Goal: Information Seeking & Learning: Learn about a topic

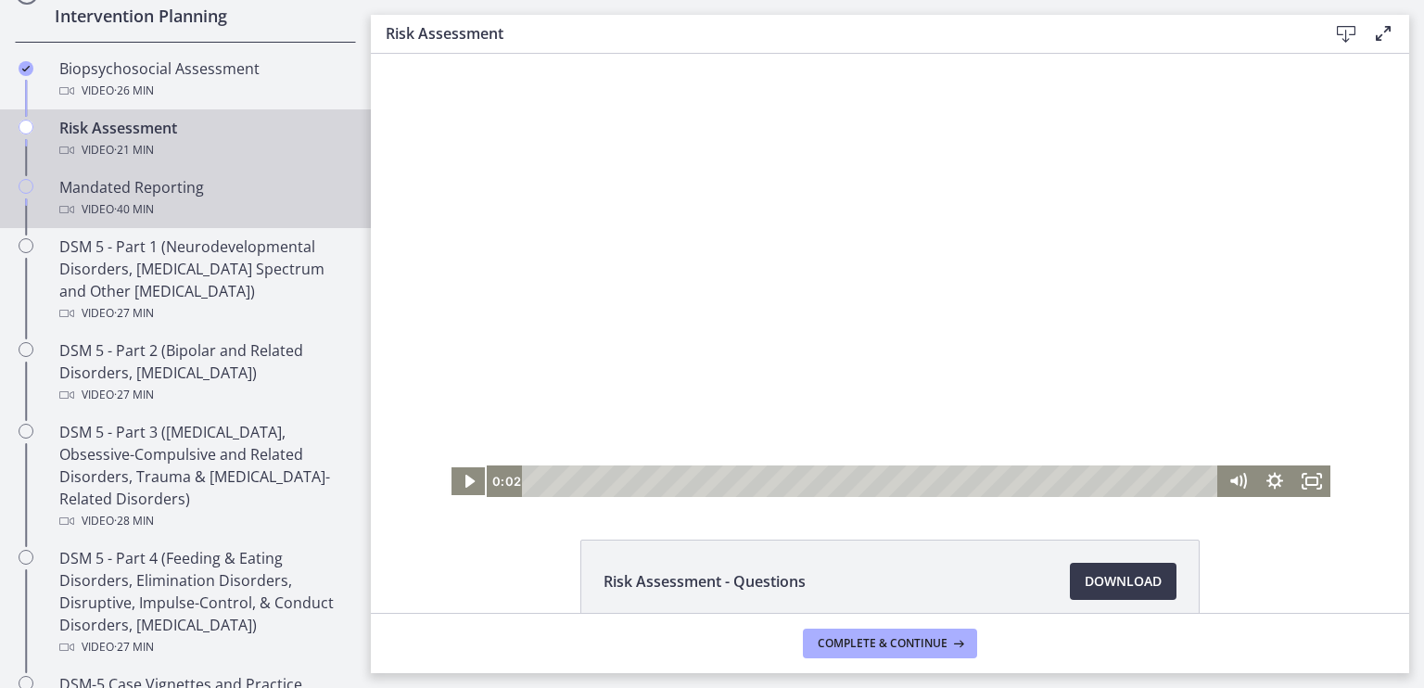
scroll to position [651, 0]
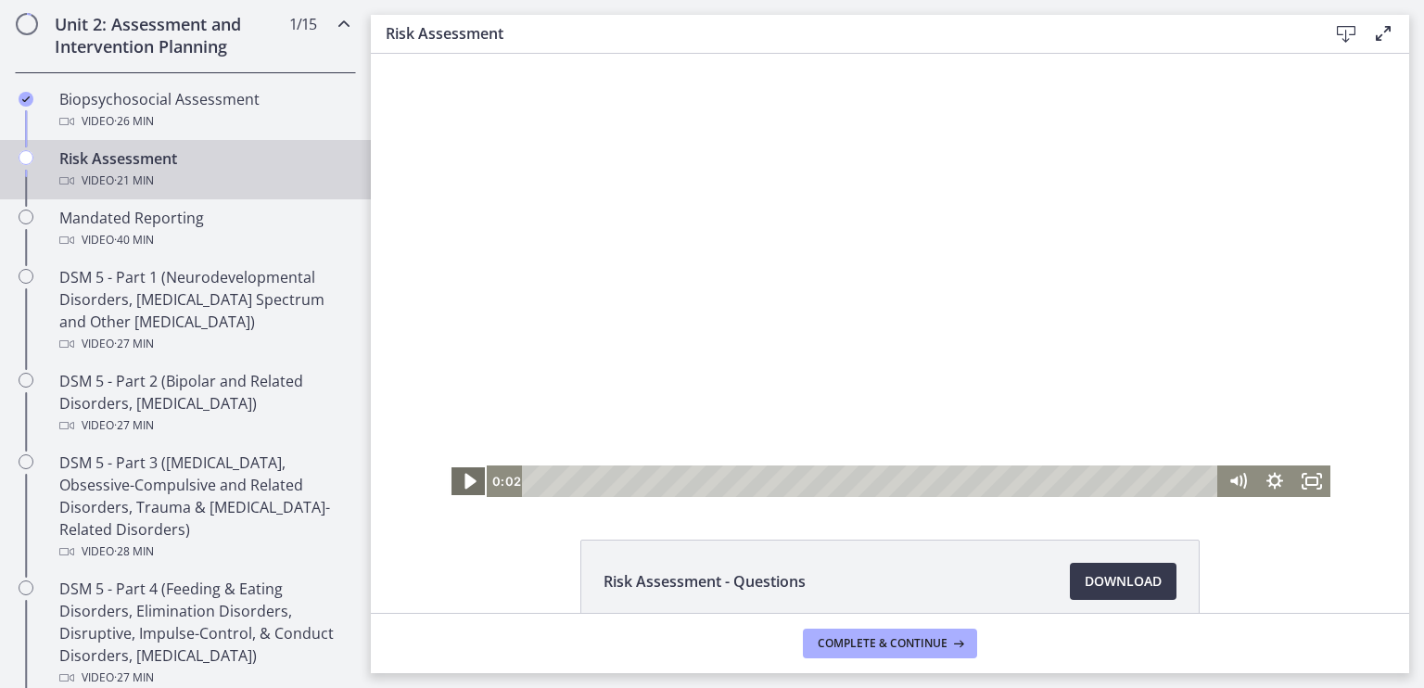
click at [451, 473] on icon "Play Video" at bounding box center [470, 482] width 44 height 38
click at [1310, 480] on icon "Fullscreen" at bounding box center [1312, 482] width 44 height 38
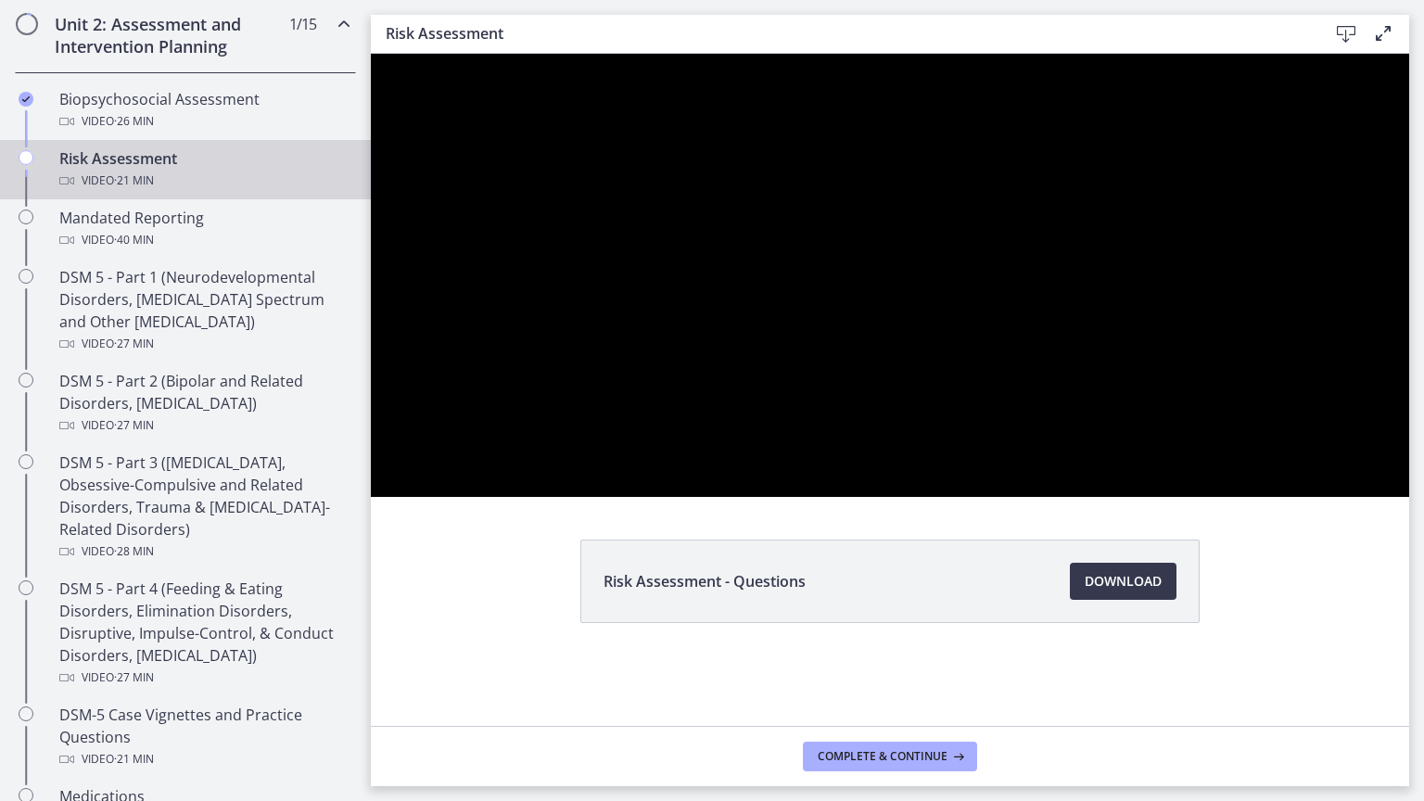
click at [697, 400] on div at bounding box center [890, 275] width 1038 height 443
click at [994, 477] on div at bounding box center [890, 275] width 1038 height 443
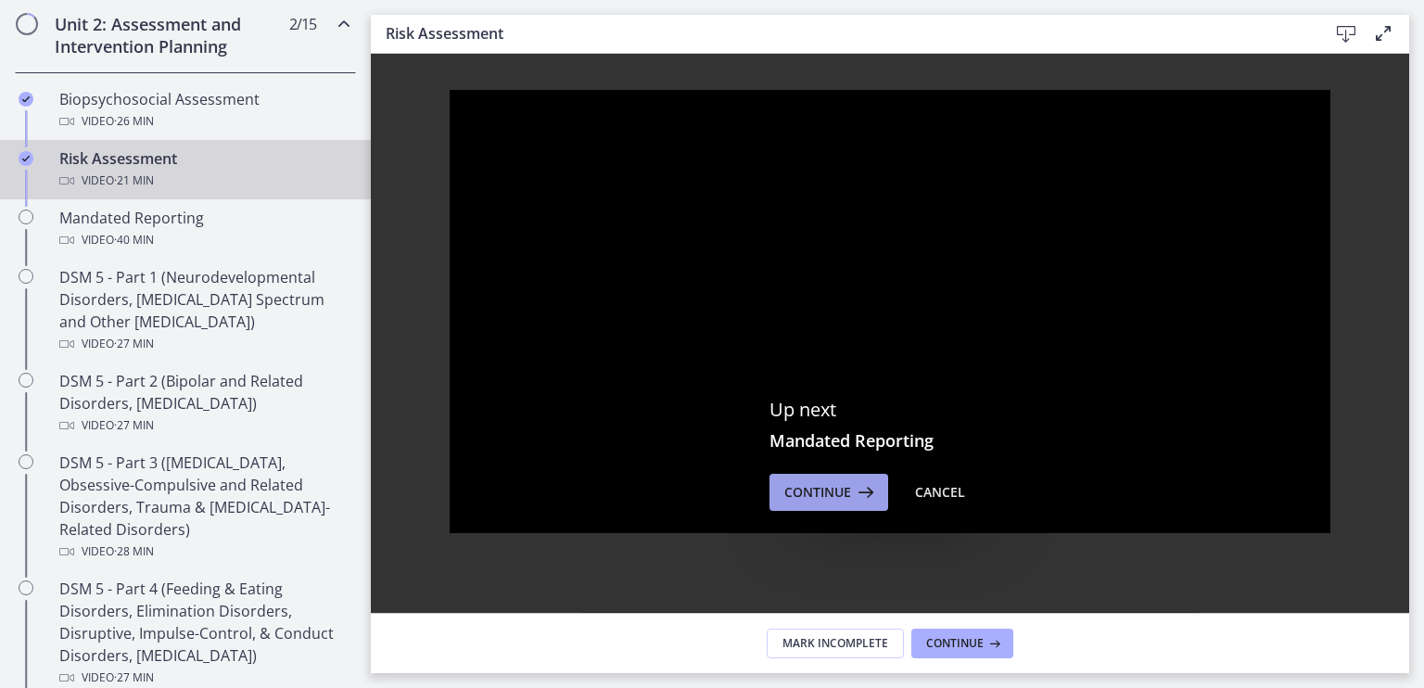
click at [818, 487] on span "Continue" at bounding box center [817, 492] width 67 height 22
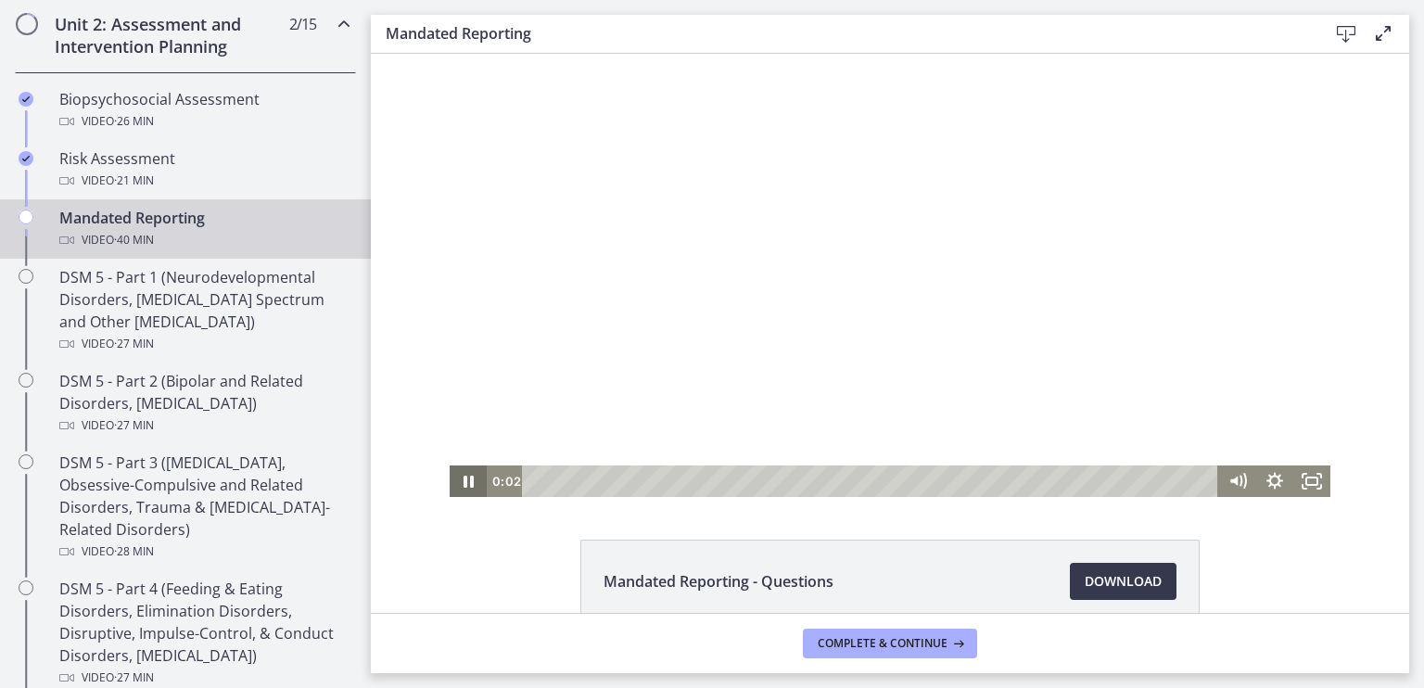
click at [469, 477] on icon "Pause" at bounding box center [468, 481] width 37 height 32
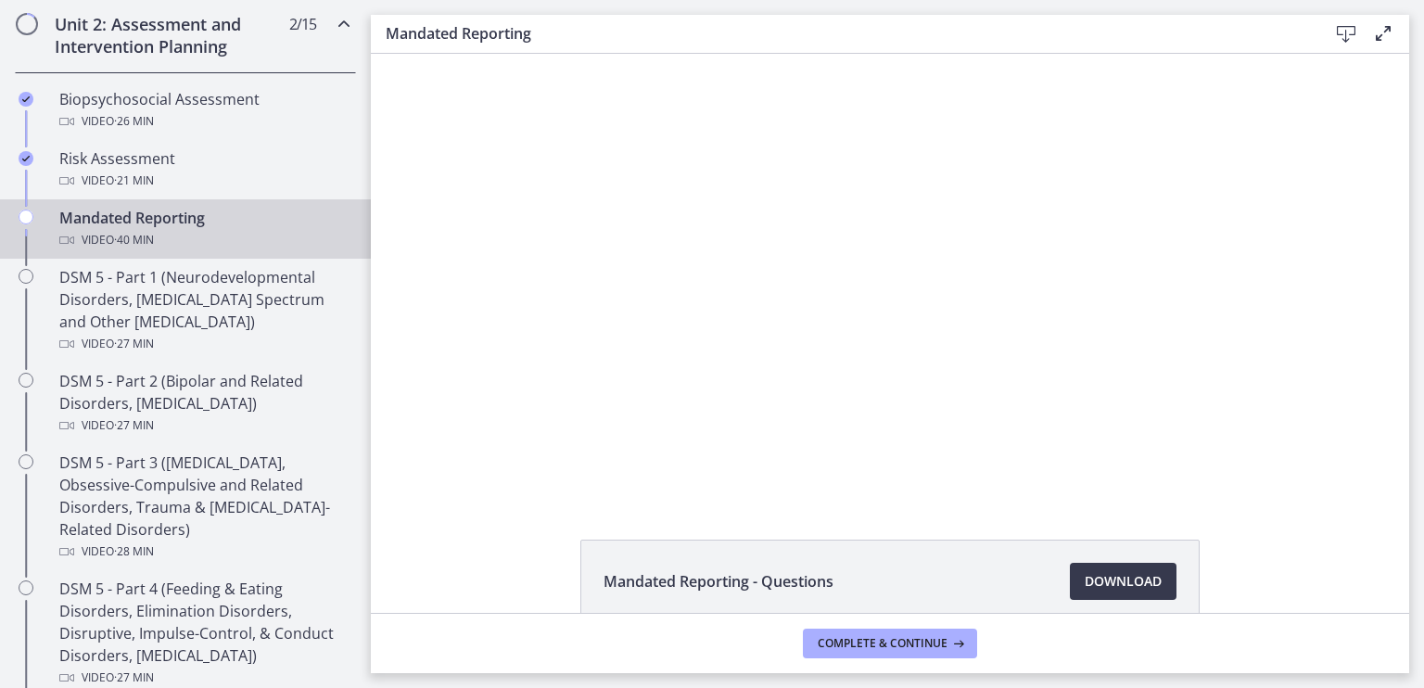
click at [779, 313] on div at bounding box center [890, 275] width 881 height 443
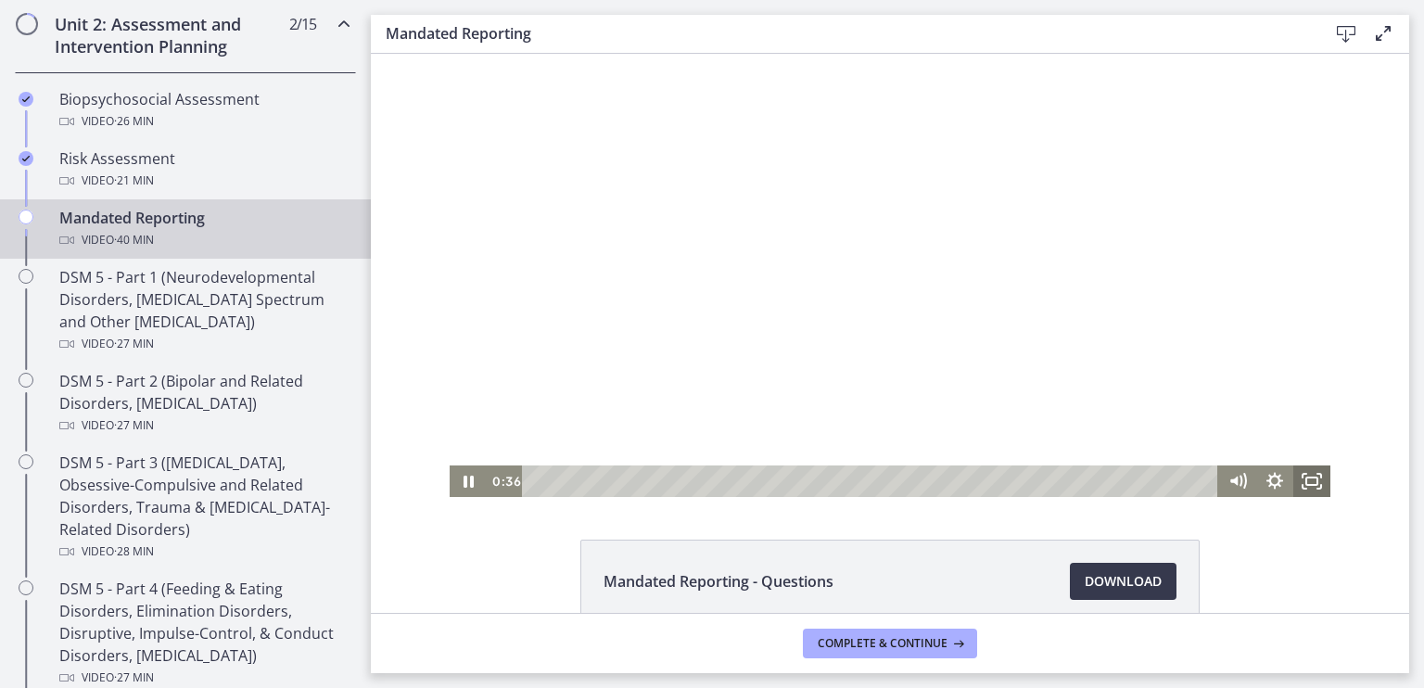
drag, startPoint x: 1313, startPoint y: 472, endPoint x: 1684, endPoint y: 595, distance: 390.8
click at [1313, 472] on icon "Fullscreen" at bounding box center [1311, 481] width 37 height 32
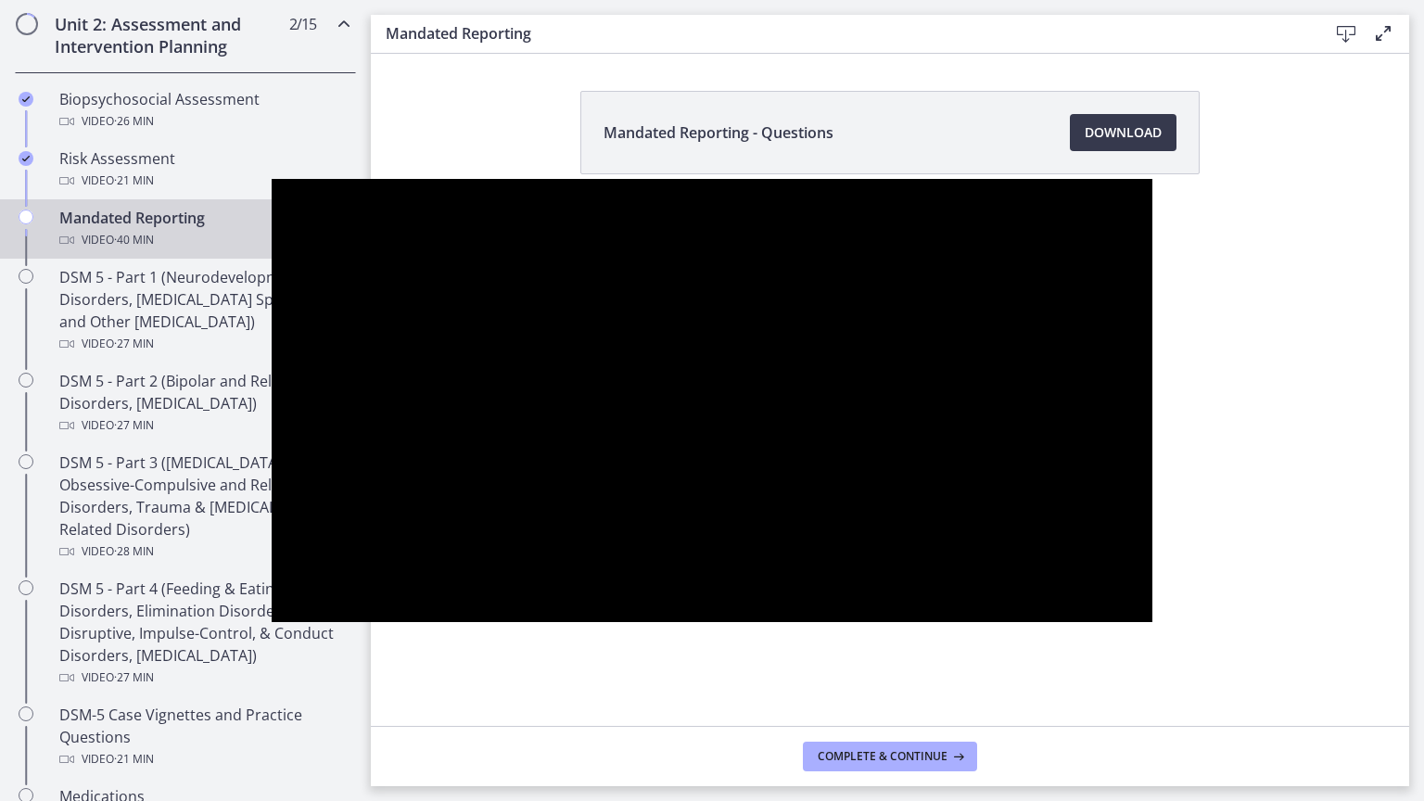
click at [1152, 541] on div at bounding box center [712, 400] width 881 height 443
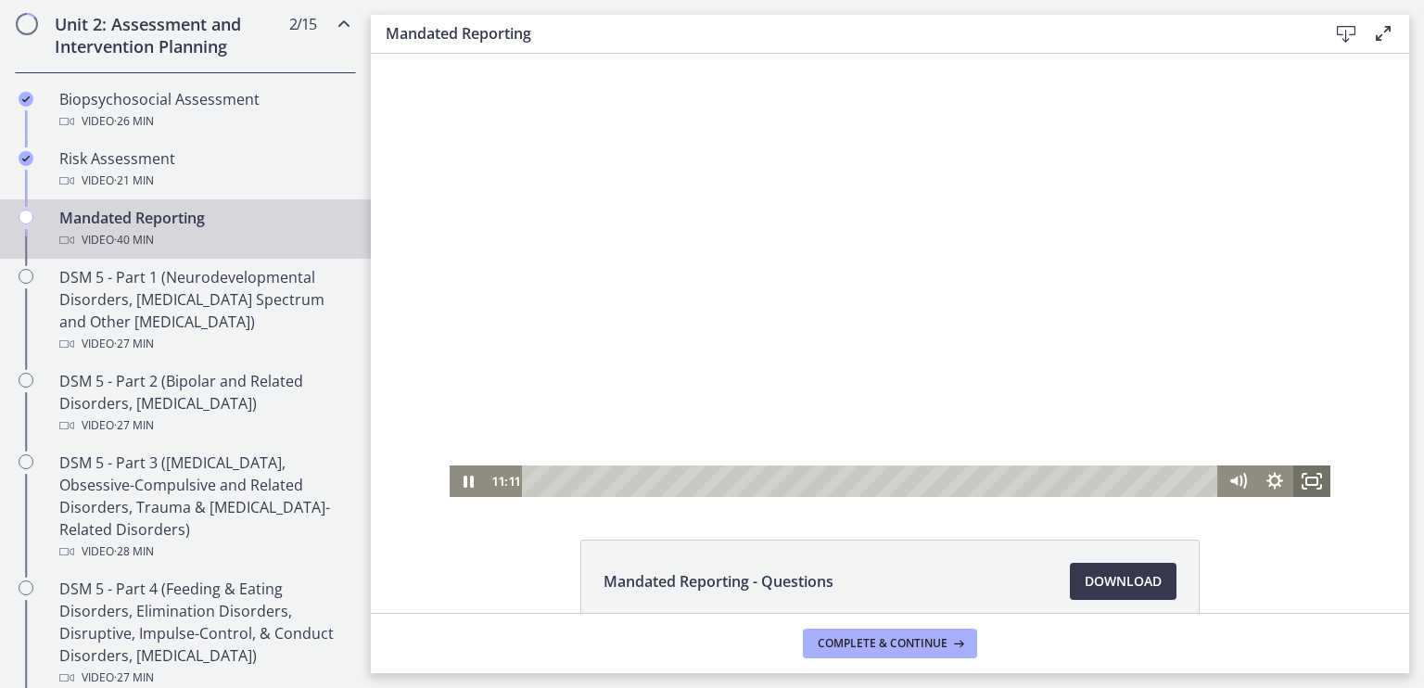
click at [1304, 479] on icon "Fullscreen" at bounding box center [1311, 481] width 37 height 32
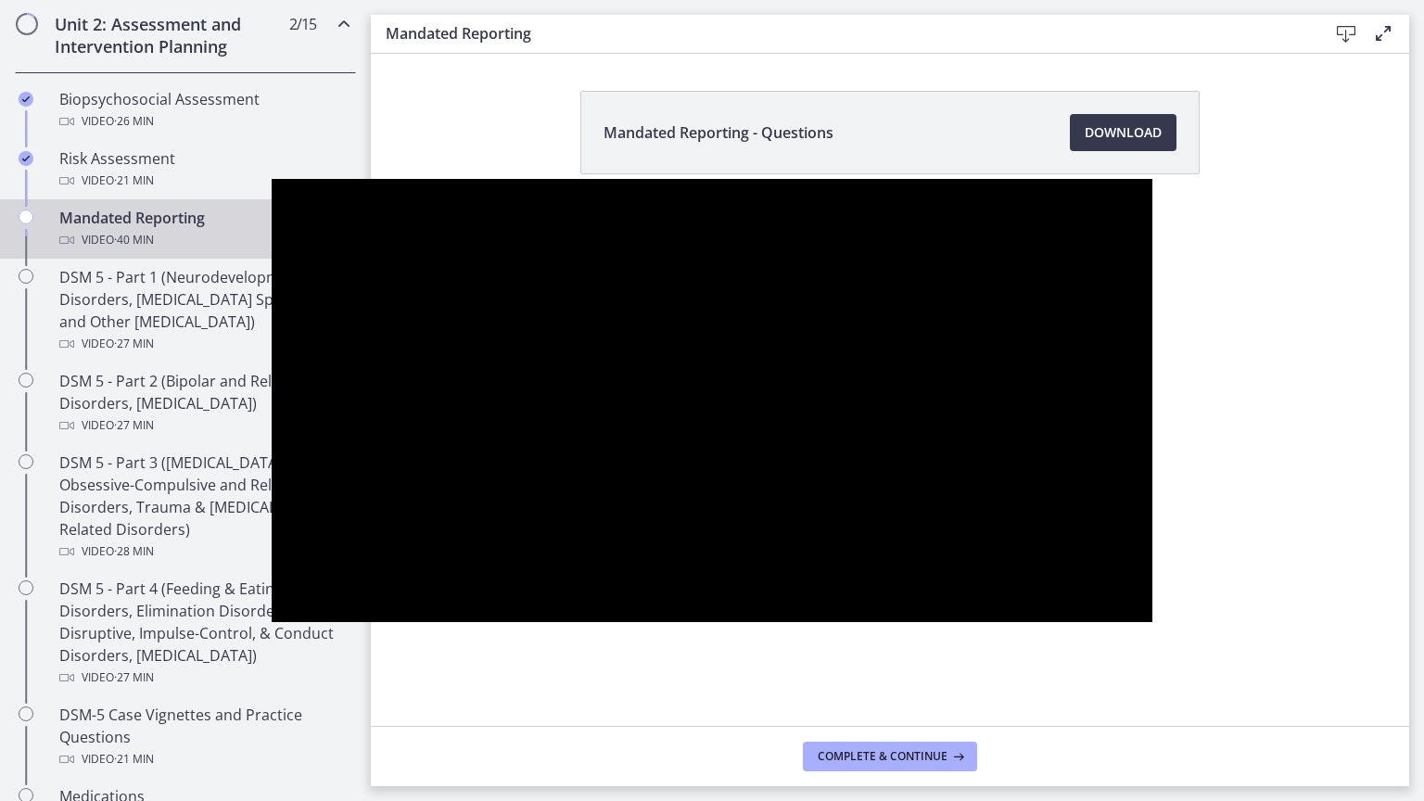
click at [646, 448] on div at bounding box center [712, 400] width 881 height 443
click at [727, 445] on div at bounding box center [712, 400] width 881 height 443
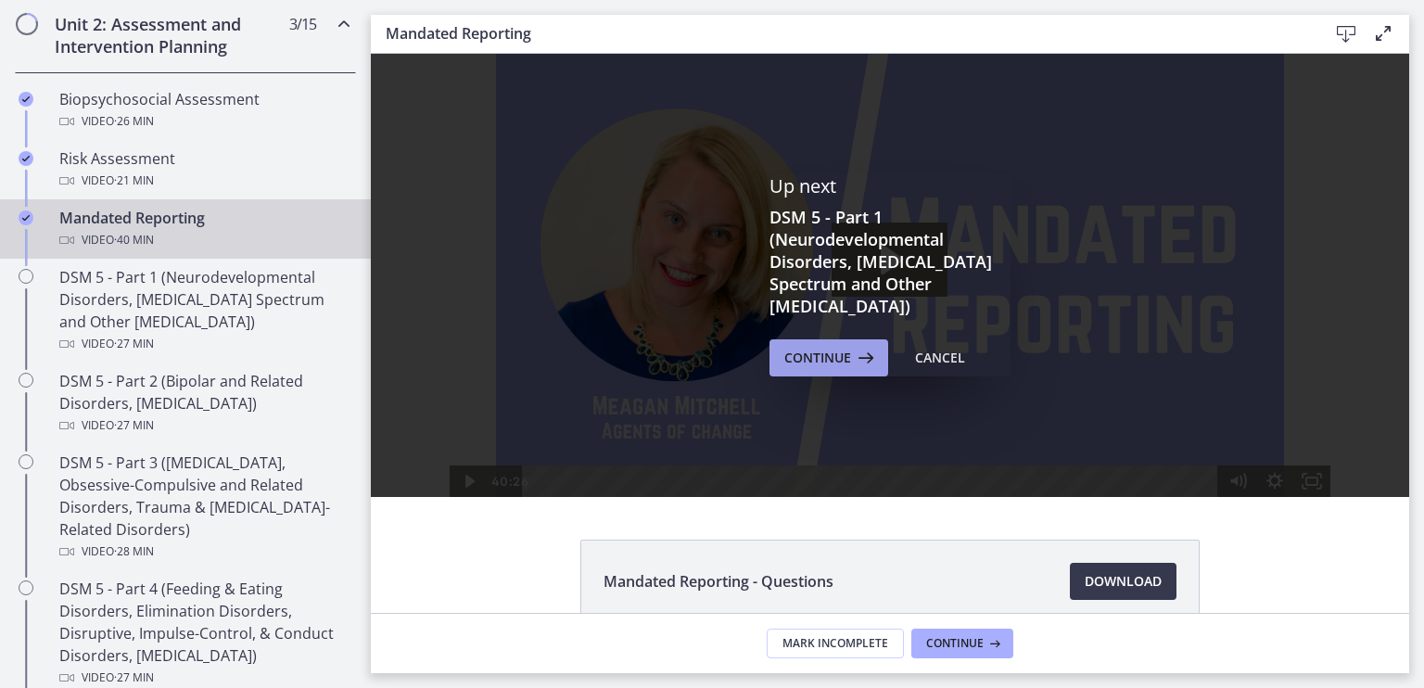
click at [816, 354] on span "Continue" at bounding box center [817, 358] width 67 height 22
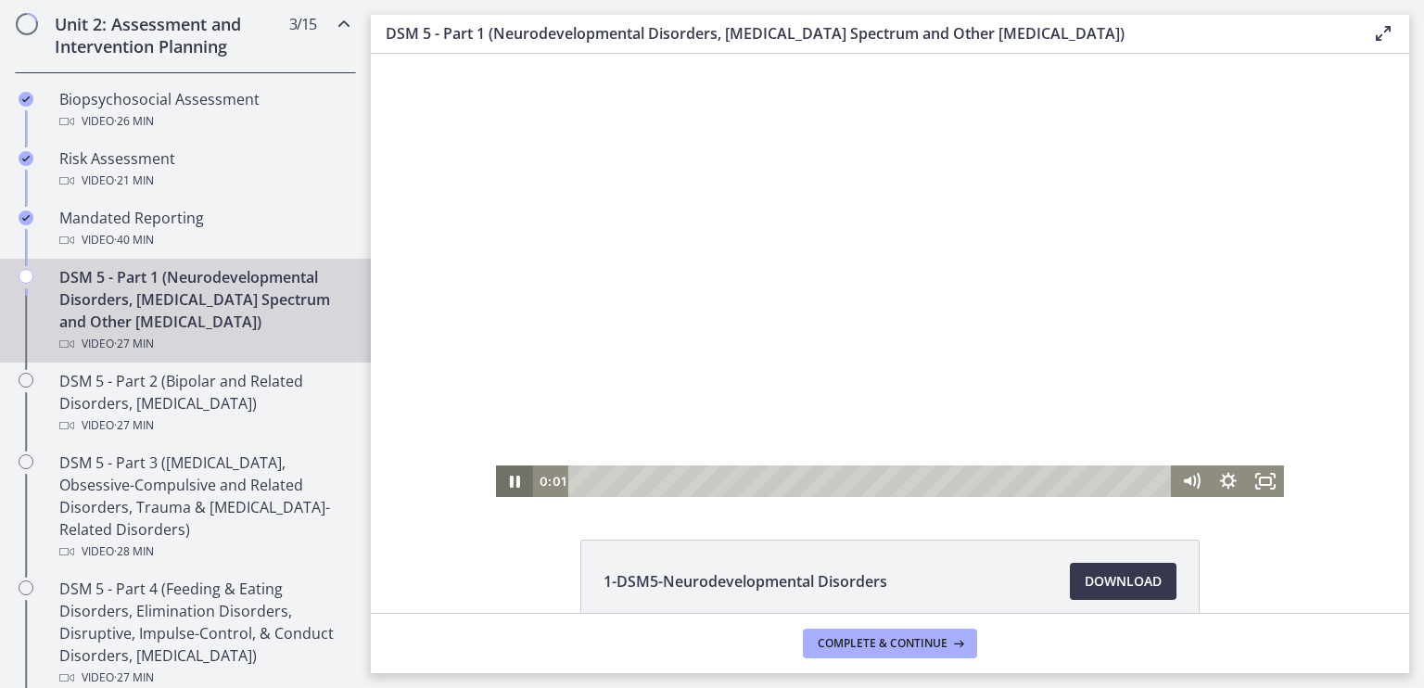
click at [503, 476] on icon "Pause" at bounding box center [514, 481] width 37 height 32
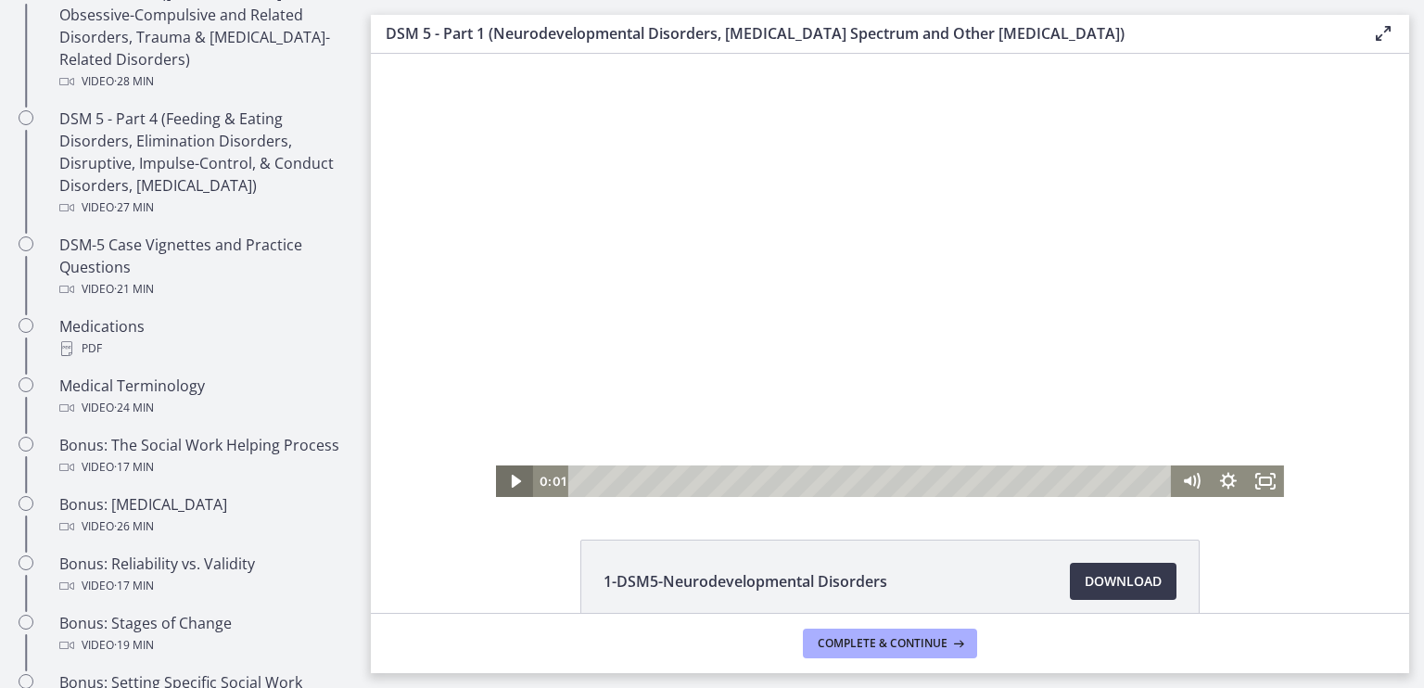
scroll to position [1129, 0]
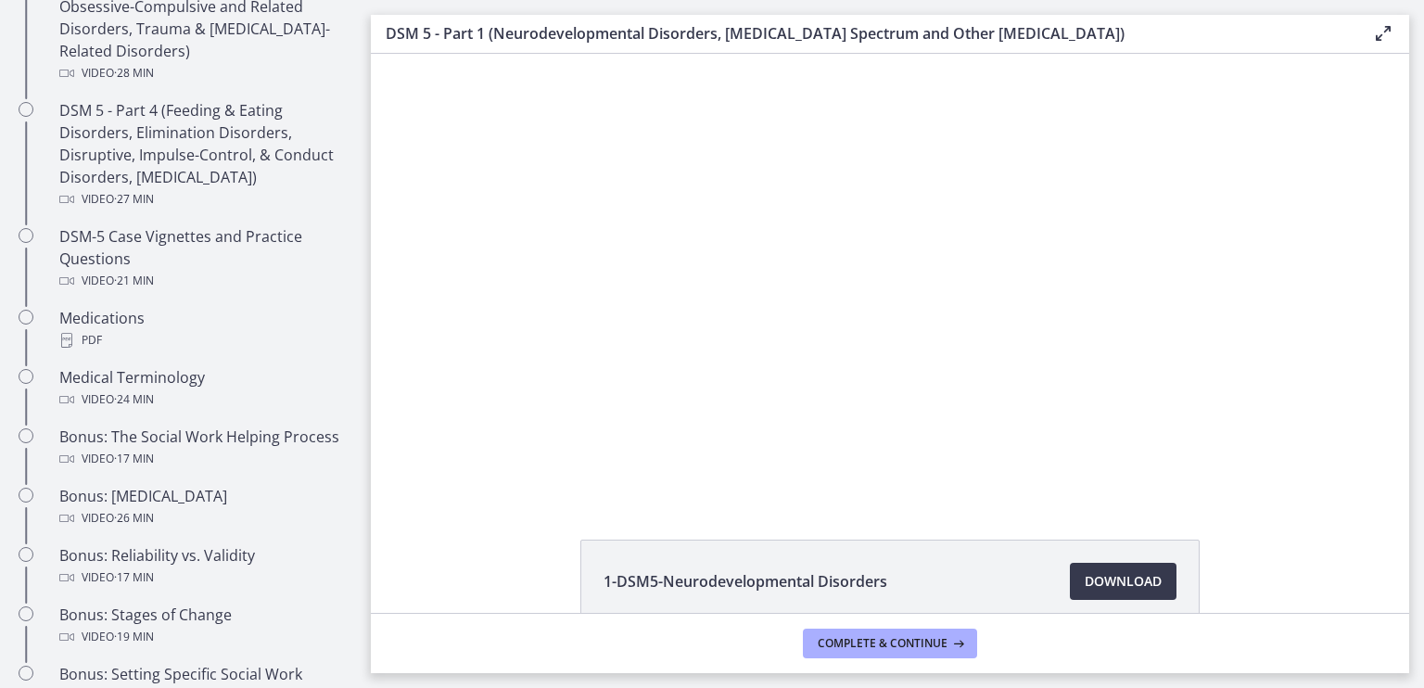
drag, startPoint x: 1405, startPoint y: 285, endPoint x: 1020, endPoint y: 97, distance: 428.7
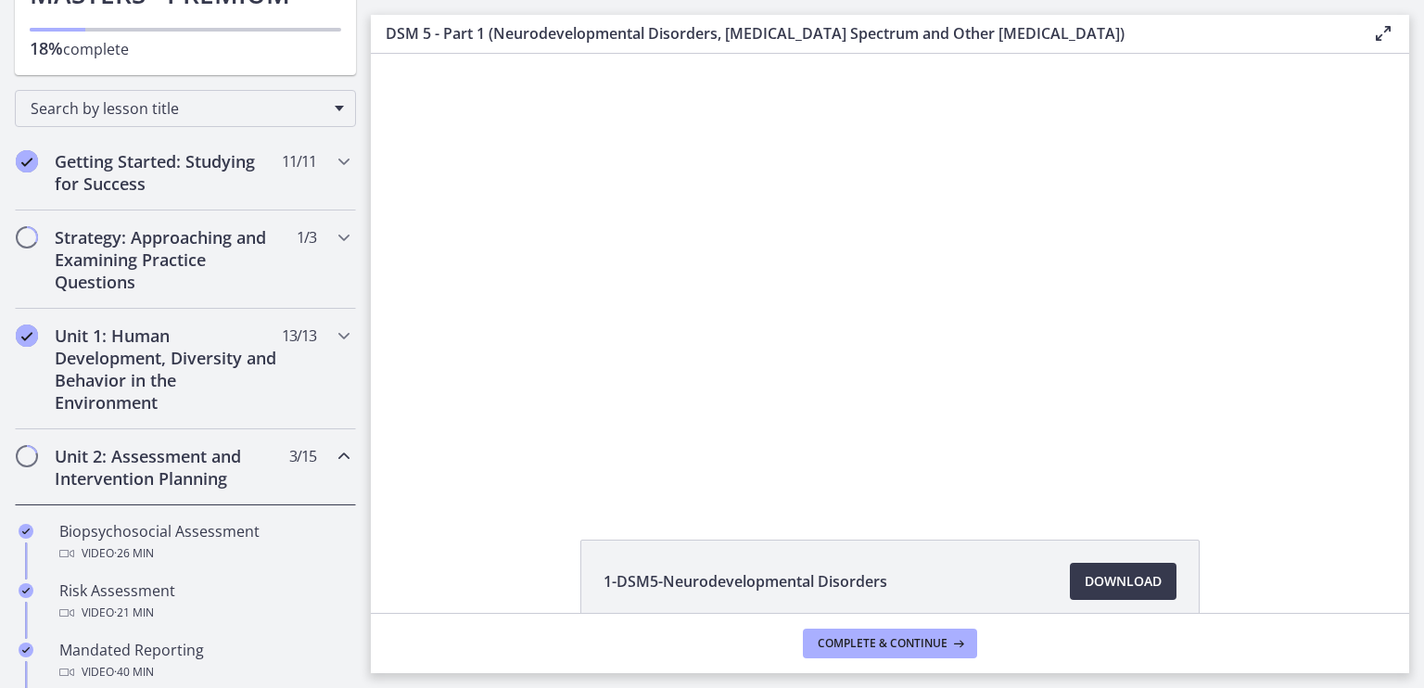
scroll to position [221, 0]
click at [190, 253] on h2 "Strategy: Approaching and Examining Practice Questions" at bounding box center [168, 257] width 226 height 67
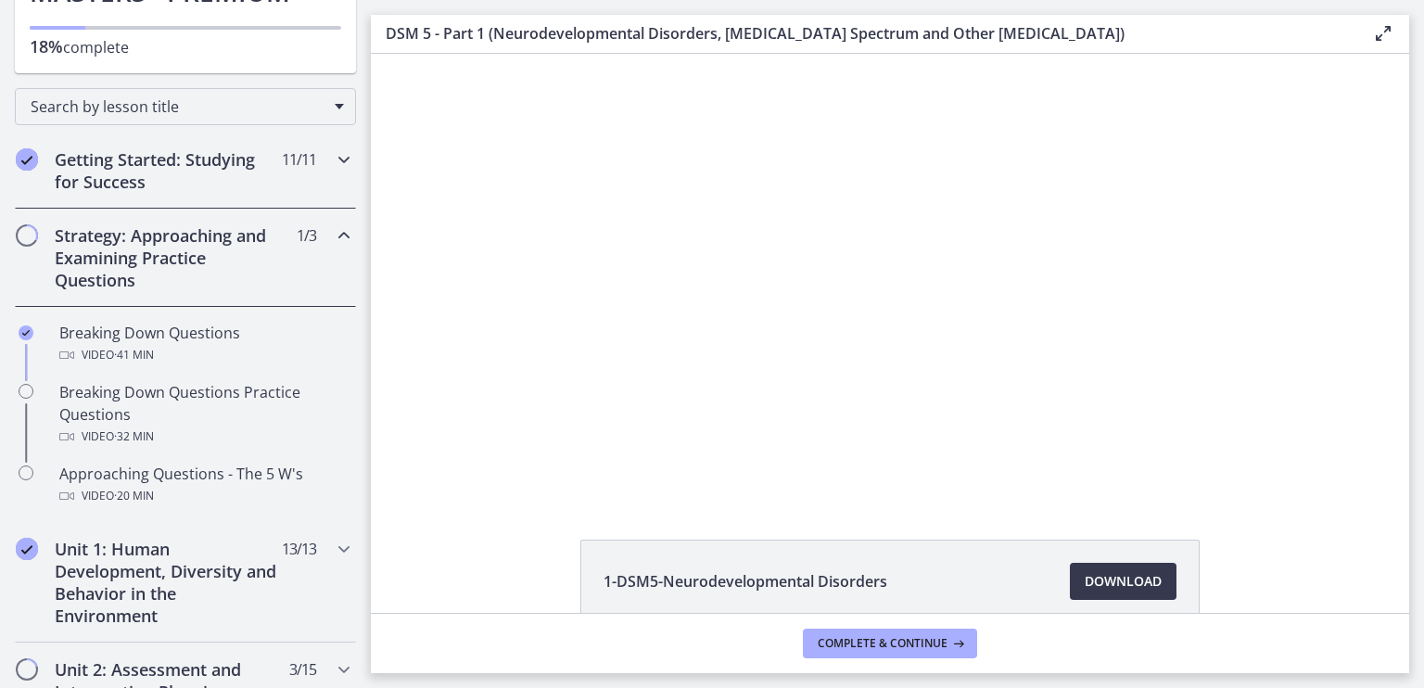
click at [156, 175] on h2 "Getting Started: Studying for Success" at bounding box center [168, 170] width 226 height 44
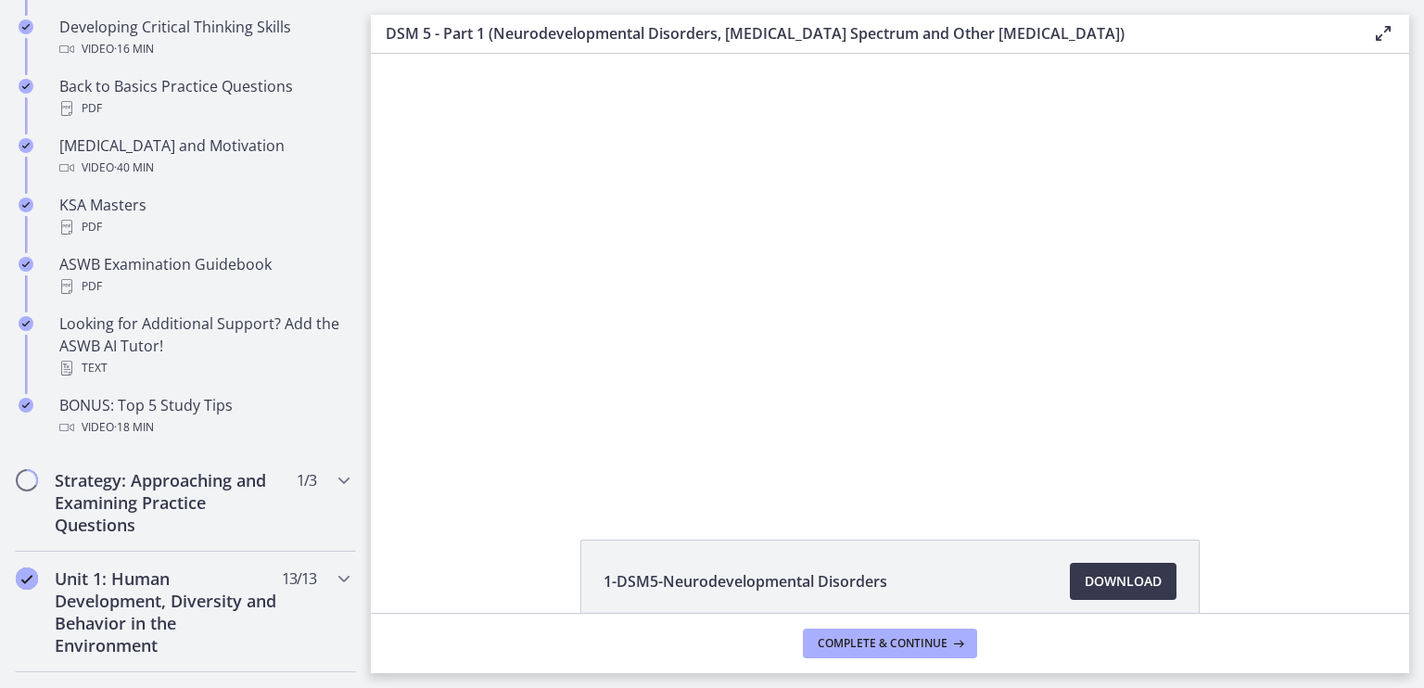
scroll to position [712, 0]
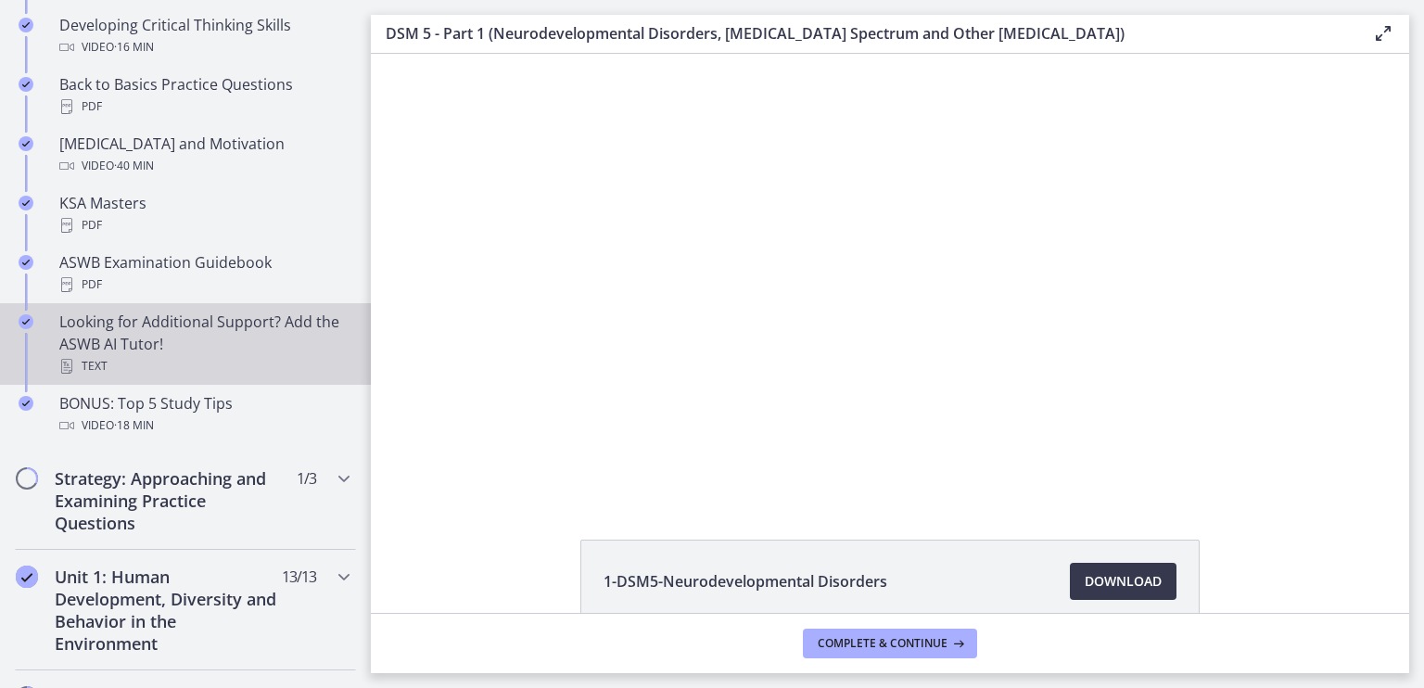
click at [123, 329] on div "Looking for Additional Support? Add the ASWB AI Tutor! Text" at bounding box center [203, 344] width 289 height 67
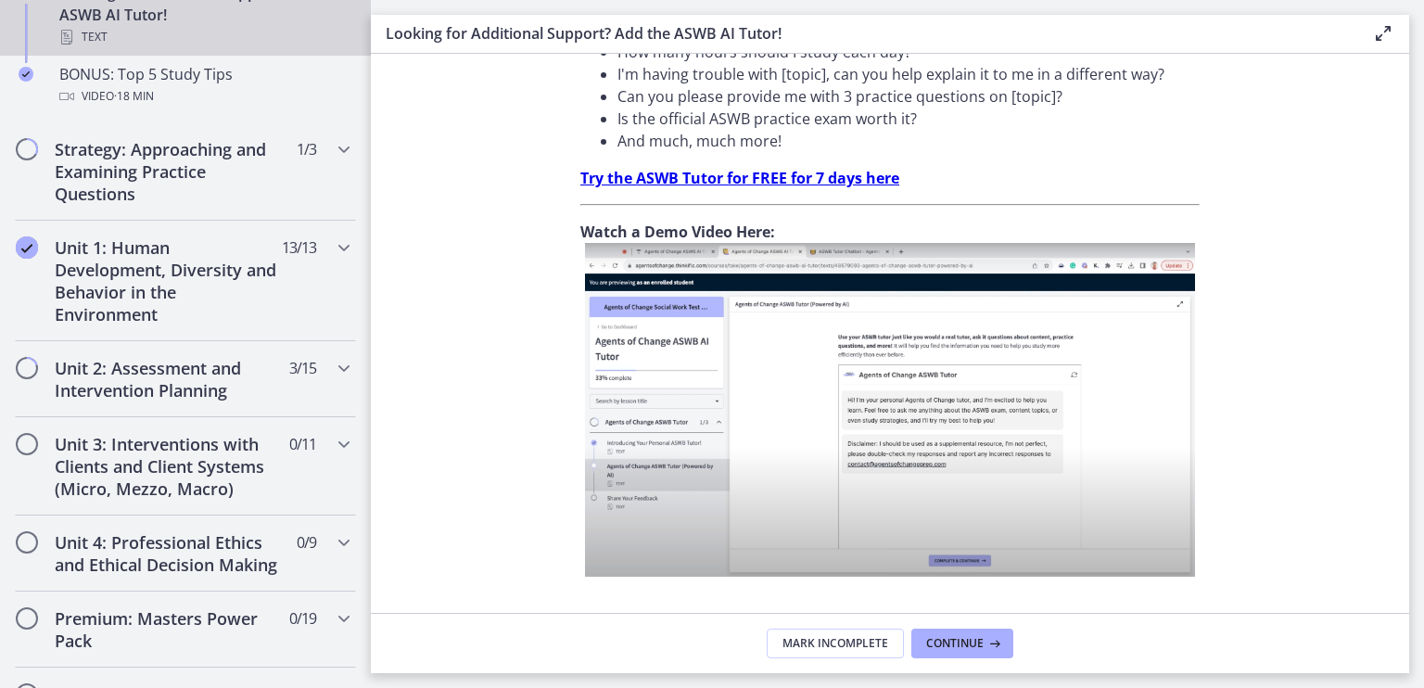
scroll to position [1046, 0]
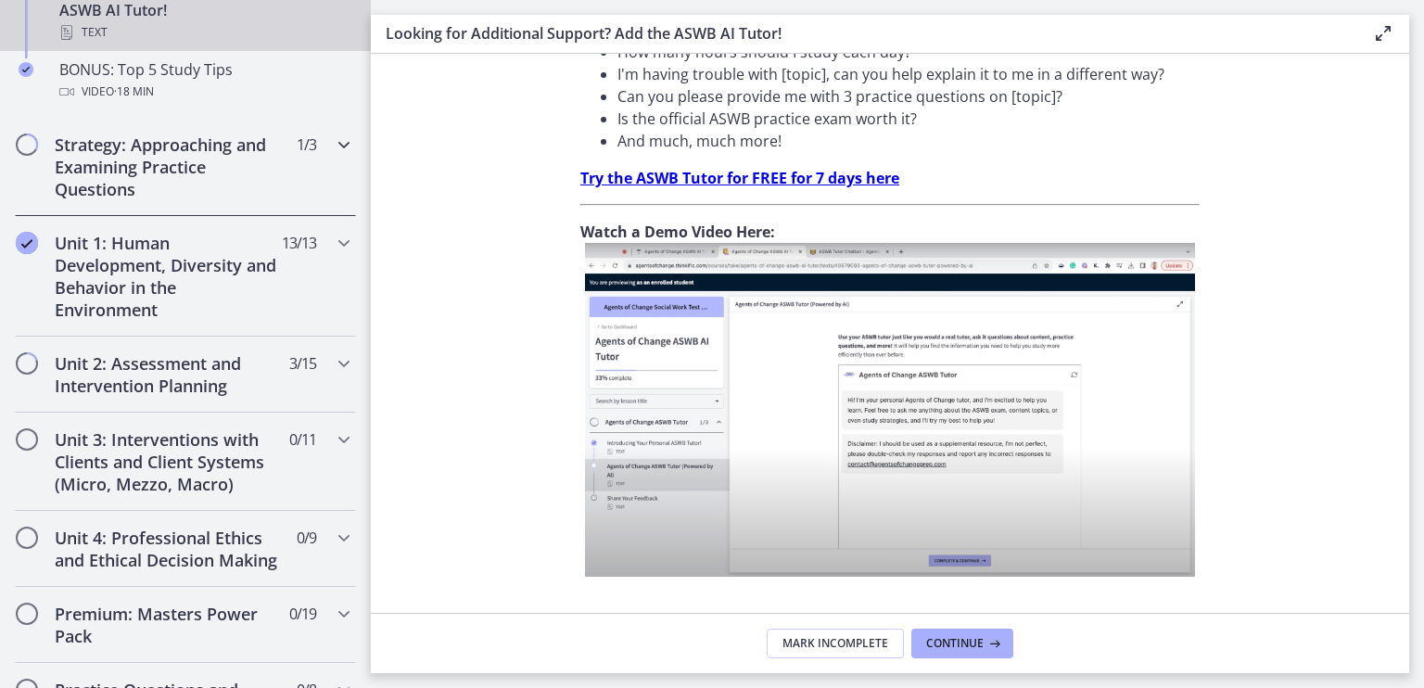
click at [182, 170] on h2 "Strategy: Approaching and Examining Practice Questions" at bounding box center [168, 166] width 226 height 67
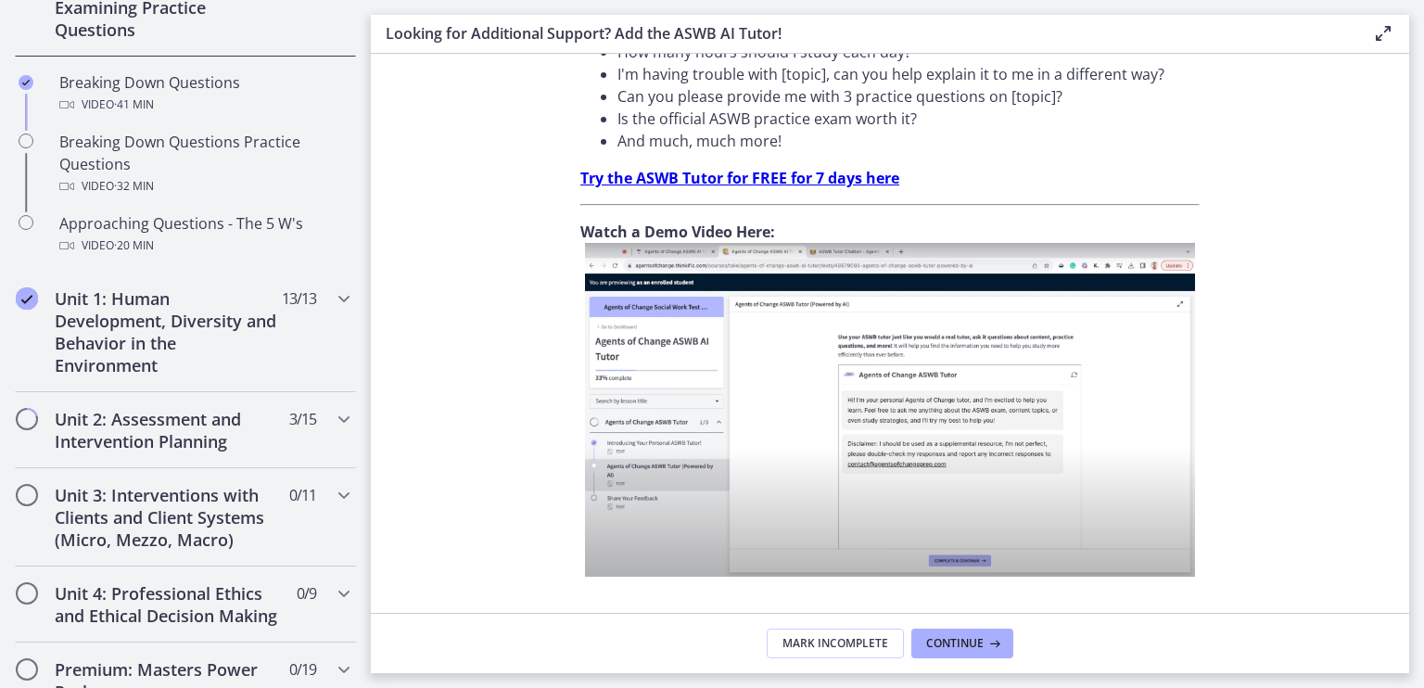
scroll to position [469, 0]
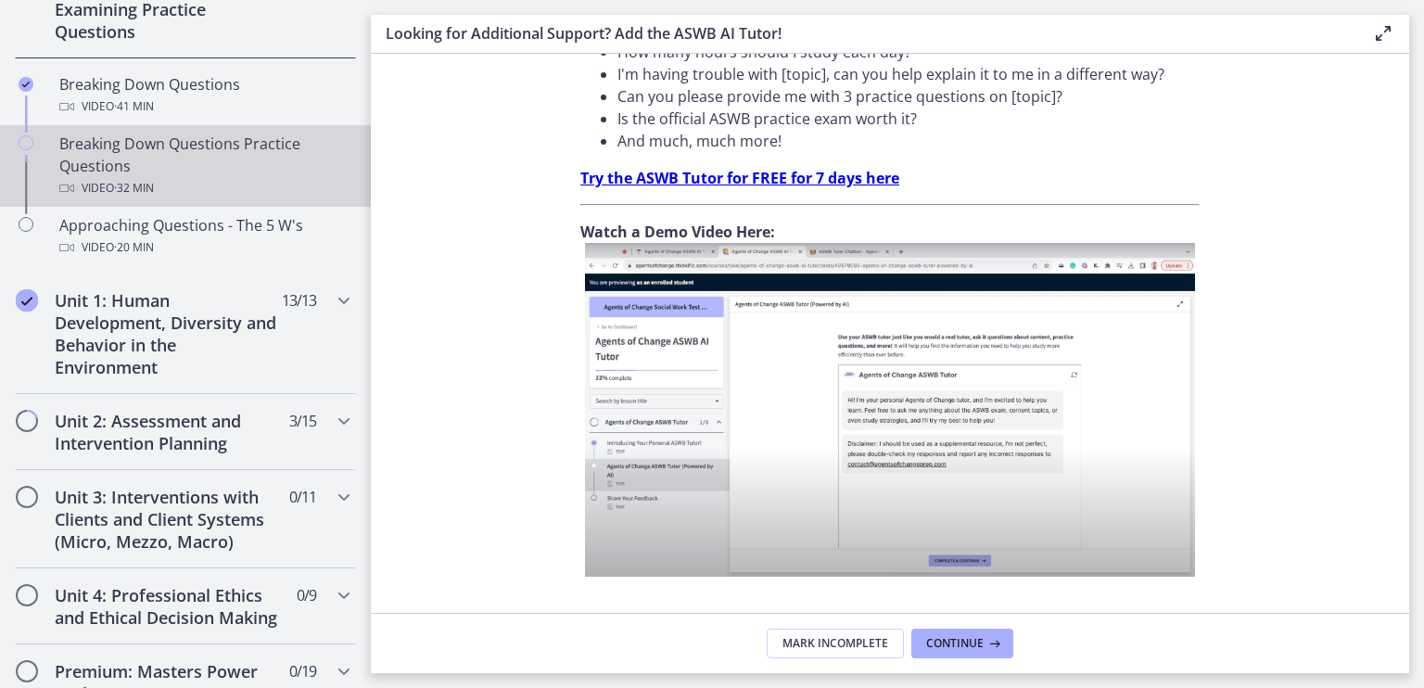
click at [19, 135] on icon "Chapters" at bounding box center [26, 142] width 15 height 15
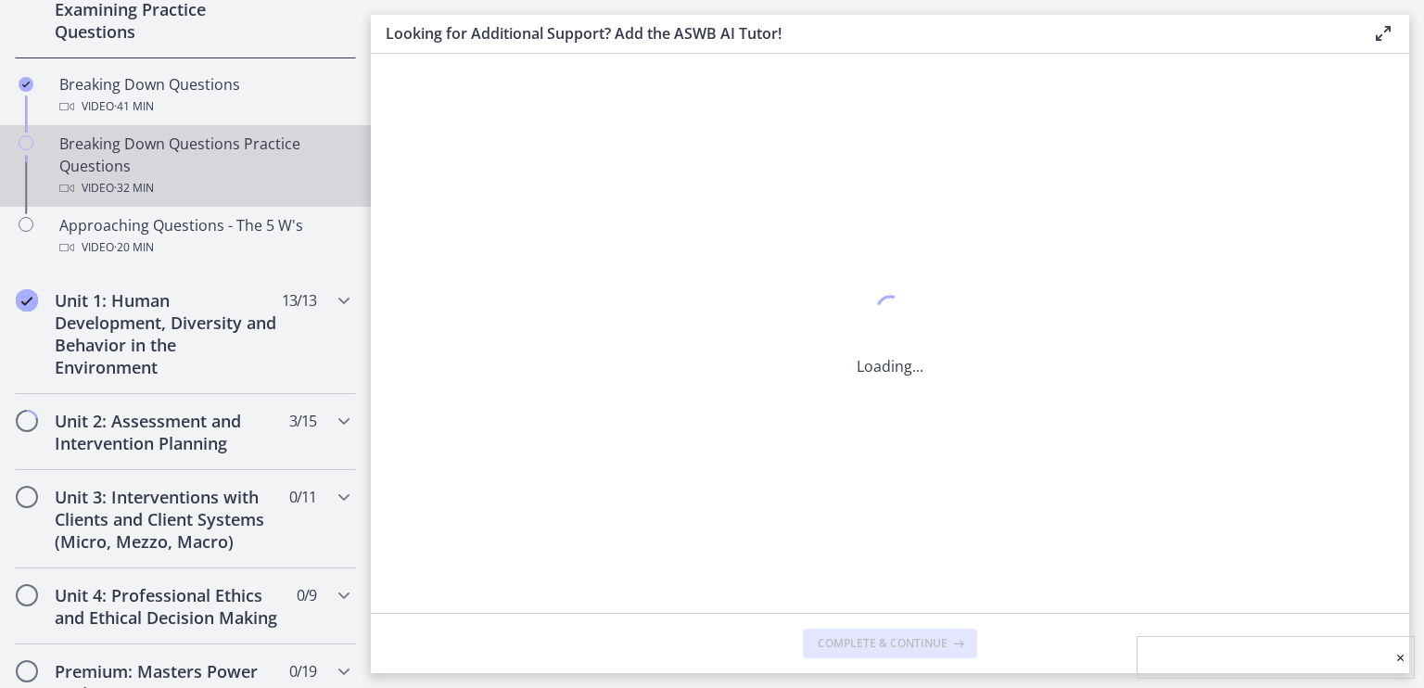
click at [94, 141] on div "Breaking Down Questions Practice Questions Video · 32 min" at bounding box center [203, 166] width 289 height 67
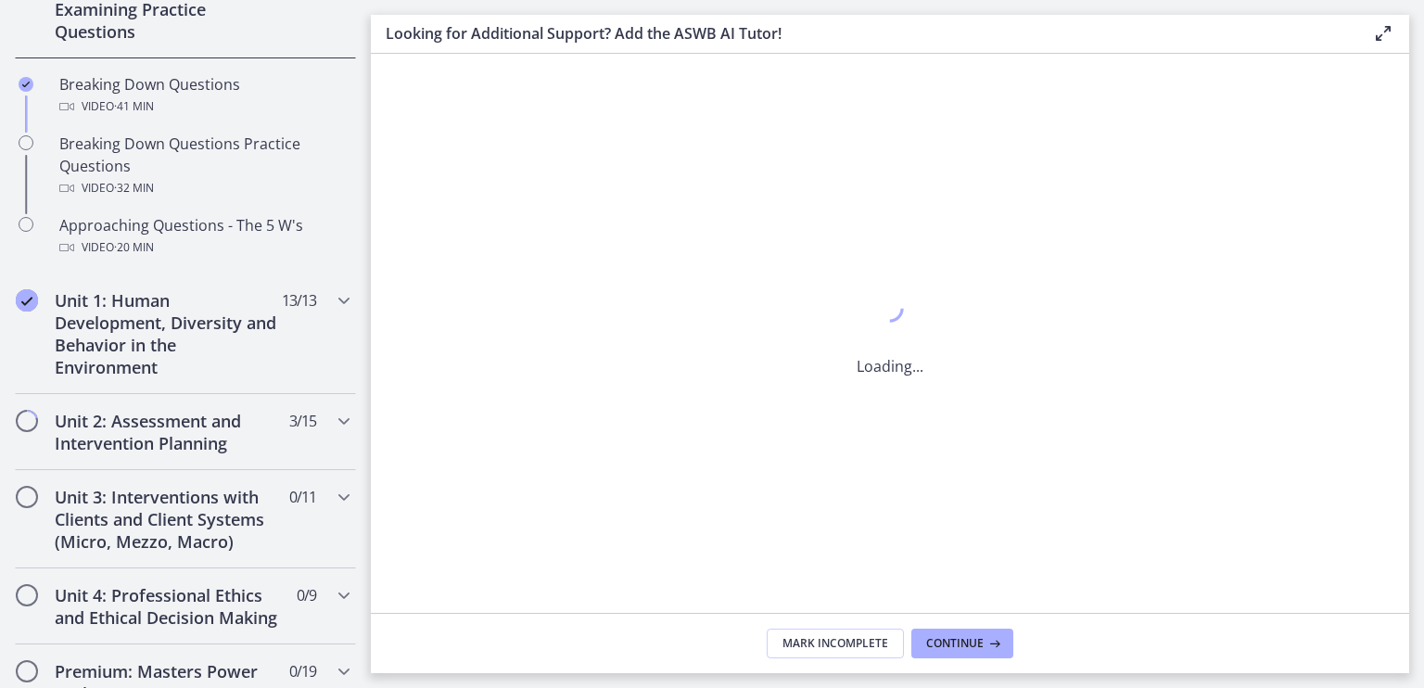
click at [1162, 264] on div "Loading..." at bounding box center [890, 333] width 1038 height 559
